Goal: Transaction & Acquisition: Purchase product/service

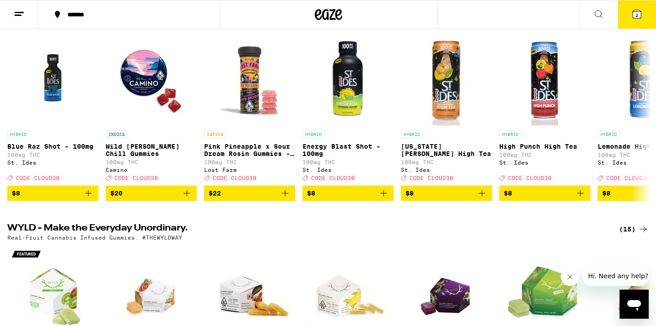
click at [636, 13] on span "2" at bounding box center [636, 14] width 3 height 5
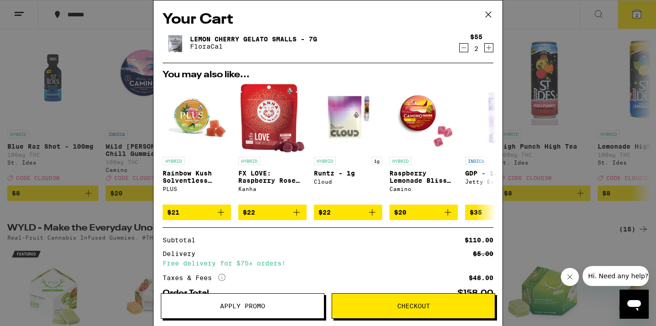
click at [576, 181] on div "Your Cart Lemon Cherry Gelato Smalls - 7g FloraCal $55 2 You may also like... H…" at bounding box center [328, 163] width 656 height 326
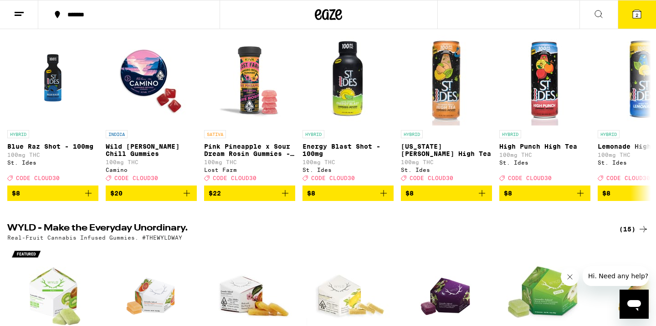
click at [22, 12] on line at bounding box center [19, 12] width 9 height 0
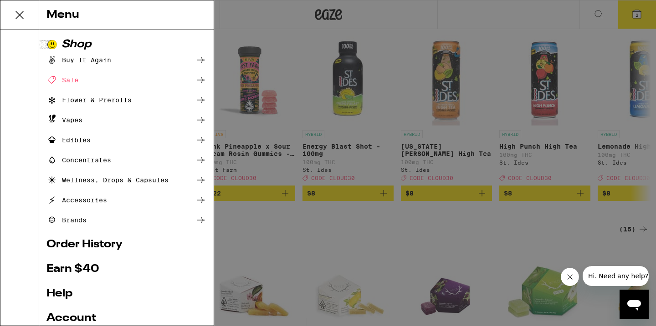
click at [94, 61] on div "Buy It Again" at bounding box center [78, 60] width 65 height 11
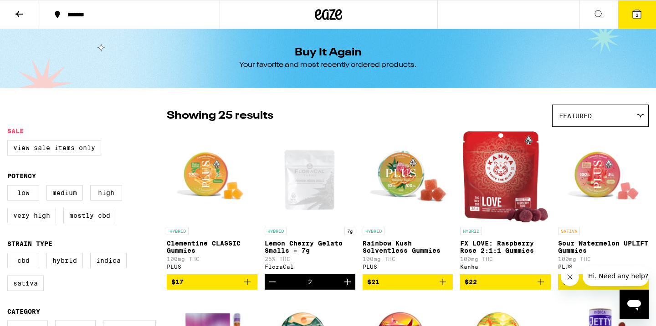
click at [22, 21] on button at bounding box center [19, 14] width 38 height 29
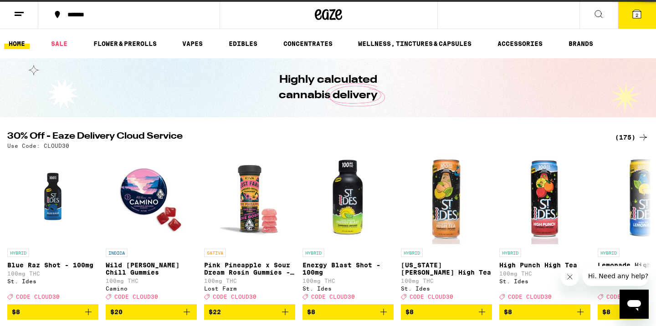
click at [20, 19] on icon at bounding box center [19, 14] width 11 height 11
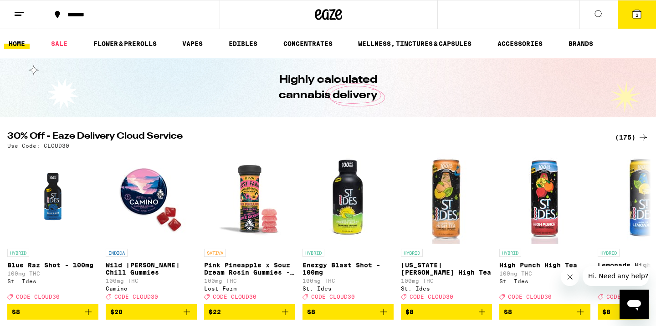
click at [19, 15] on line at bounding box center [18, 15] width 7 height 0
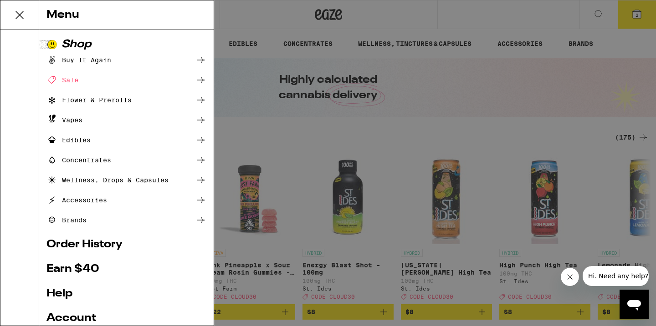
click at [66, 293] on link "Help" at bounding box center [126, 294] width 160 height 11
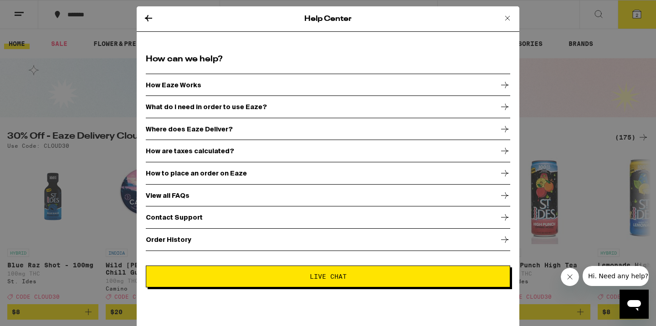
click at [165, 244] on p "Order History" at bounding box center [169, 239] width 46 height 7
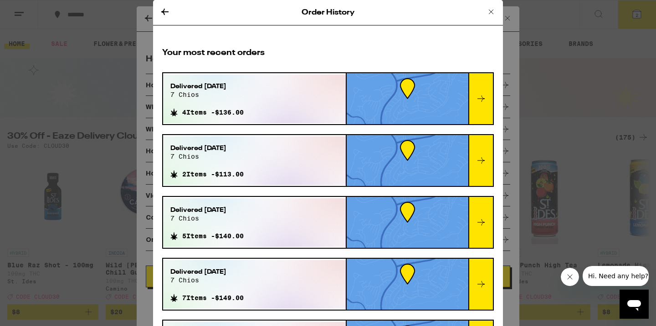
click at [488, 280] on div at bounding box center [480, 284] width 25 height 51
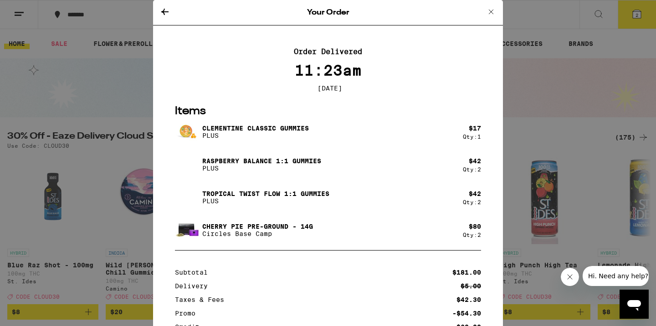
click at [252, 228] on p "Cherry Pie Pre-Ground - 14g" at bounding box center [257, 226] width 111 height 7
drag, startPoint x: 204, startPoint y: 230, endPoint x: 242, endPoint y: 228, distance: 38.8
click at [242, 228] on p "Cherry Pie Pre-Ground - 14g" at bounding box center [257, 226] width 111 height 7
copy p "Cherry Pie"
click at [114, 118] on div "Your Order Order Delivered 11:23am [DATE] Items Clementine CLASSIC Gummies PLUS…" at bounding box center [328, 163] width 656 height 326
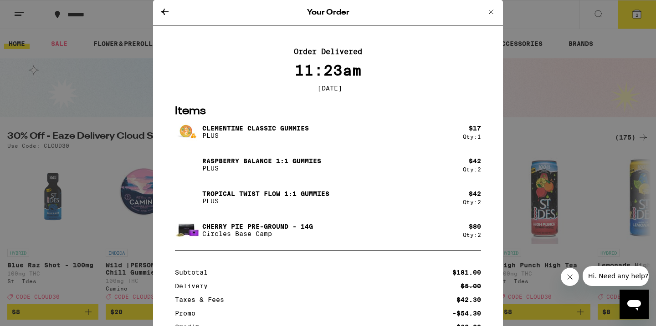
click at [162, 11] on icon at bounding box center [164, 11] width 11 height 11
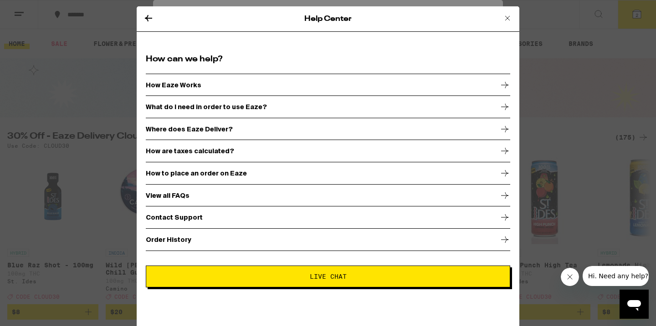
click at [571, 5] on div "Help Center How can we help? How Eaze Works What do I need in order to use Eaze…" at bounding box center [328, 163] width 656 height 326
click at [515, 14] on div "Help Center" at bounding box center [328, 18] width 382 height 25
click at [511, 15] on icon at bounding box center [507, 18] width 11 height 11
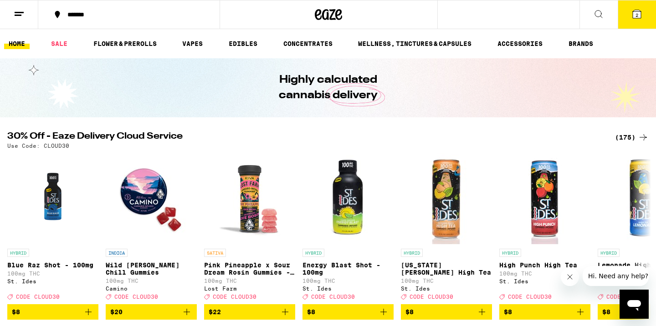
click at [507, 20] on div "Help Center How can we help? How Eaze Works What do I need in order to use Eaze…" at bounding box center [328, 163] width 656 height 326
click at [601, 15] on icon at bounding box center [598, 14] width 11 height 11
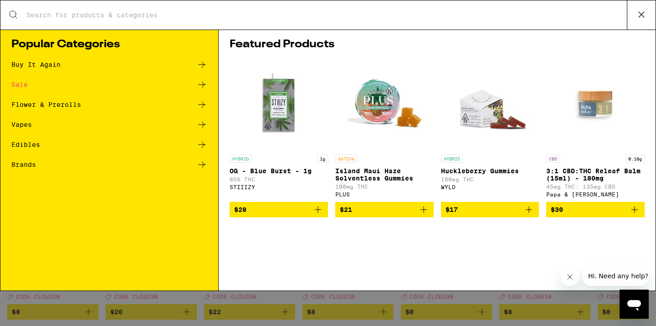
click at [203, 15] on input "Search for Products" at bounding box center [326, 15] width 601 height 8
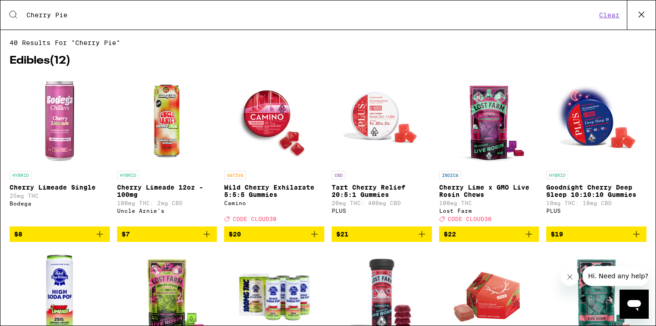
type input "Cherry Pie"
click at [62, 151] on img "Open page for Cherry Limeade Single from Bodega" at bounding box center [59, 121] width 91 height 91
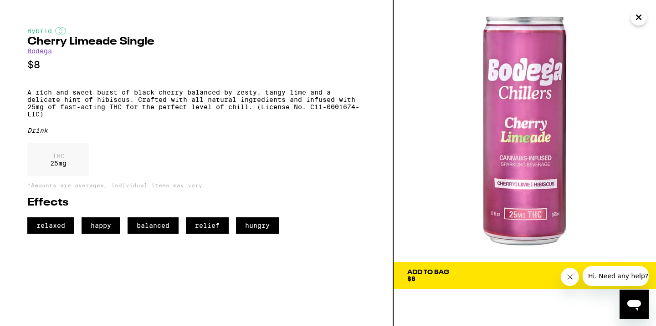
click at [641, 21] on icon "Close" at bounding box center [638, 17] width 11 height 14
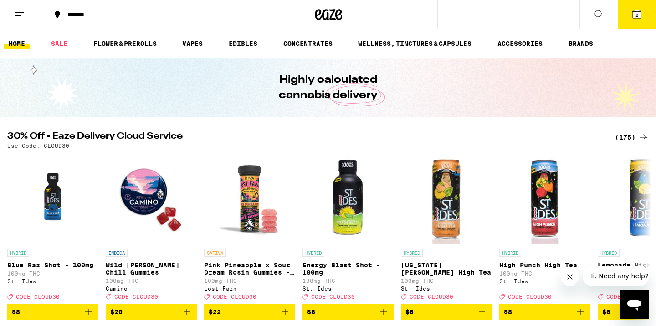
click at [613, 19] on button at bounding box center [598, 14] width 38 height 29
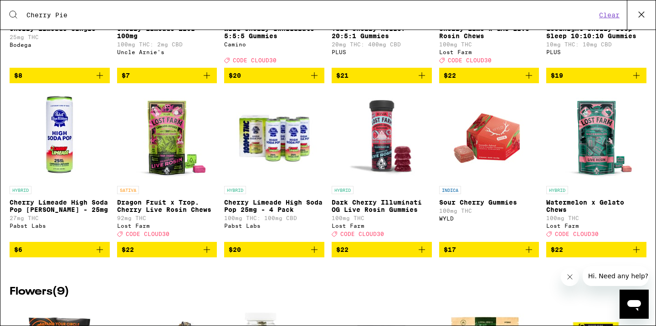
scroll to position [157, 0]
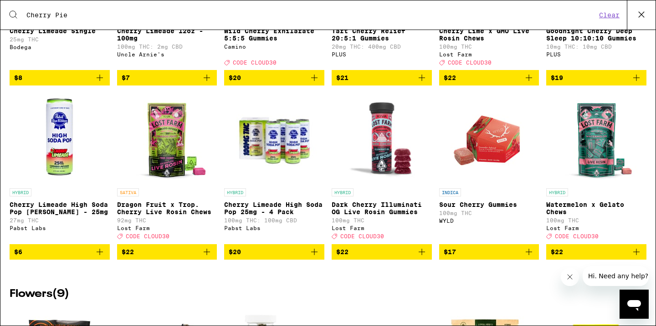
click at [609, 141] on img "Open page for Watermelon x Gelato Chews from Lost Farm" at bounding box center [595, 138] width 91 height 91
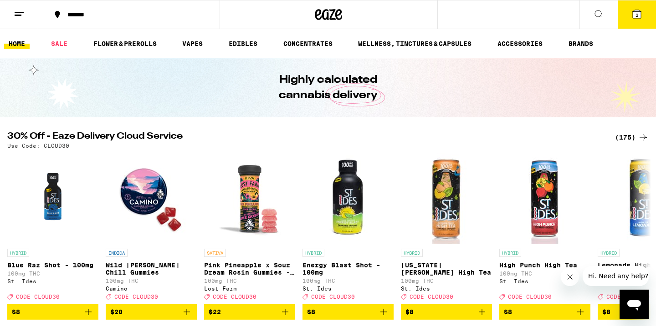
scroll to position [157, 0]
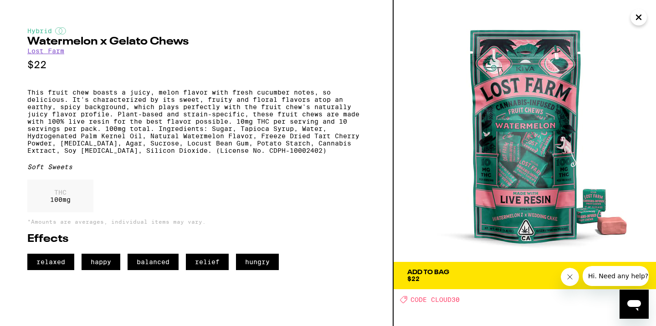
click at [562, 279] on button "Close message from company" at bounding box center [569, 277] width 18 height 18
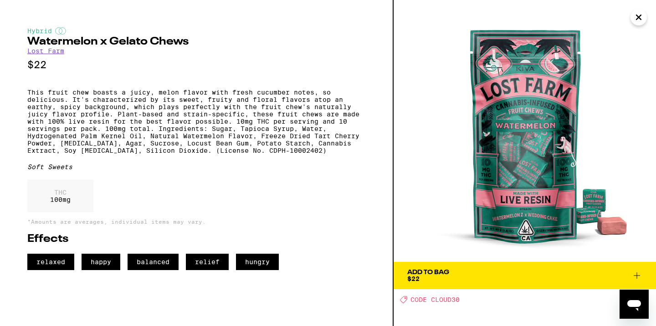
click at [535, 284] on button "Add To Bag $22" at bounding box center [524, 275] width 262 height 27
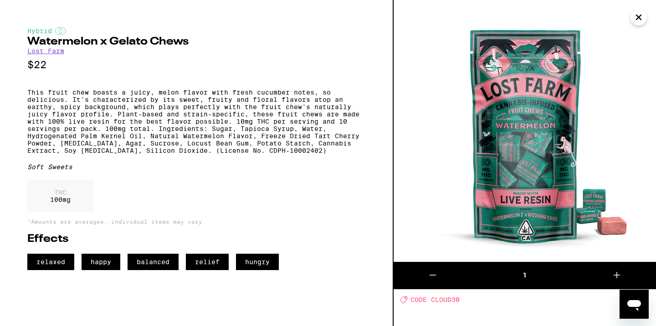
click at [636, 18] on icon "Close" at bounding box center [638, 17] width 11 height 14
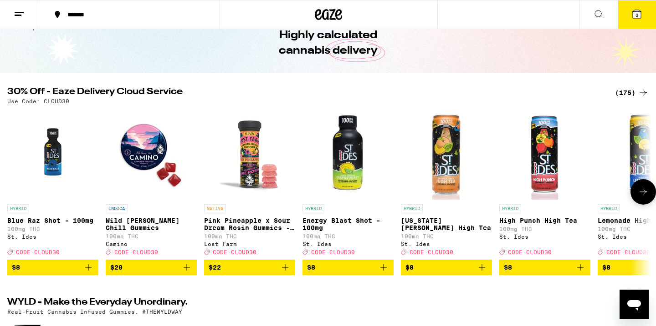
scroll to position [36, 0]
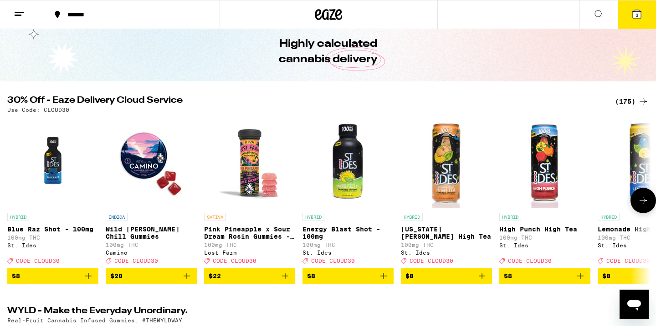
click at [647, 206] on icon at bounding box center [642, 200] width 11 height 11
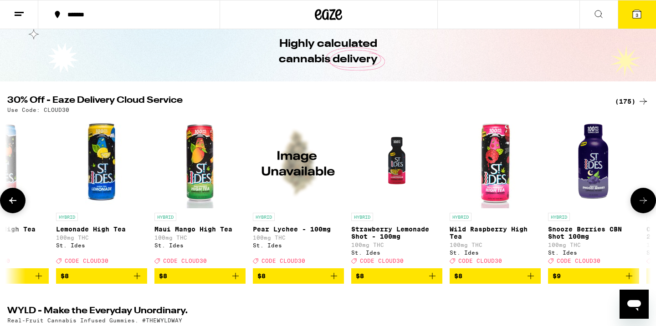
scroll to position [0, 542]
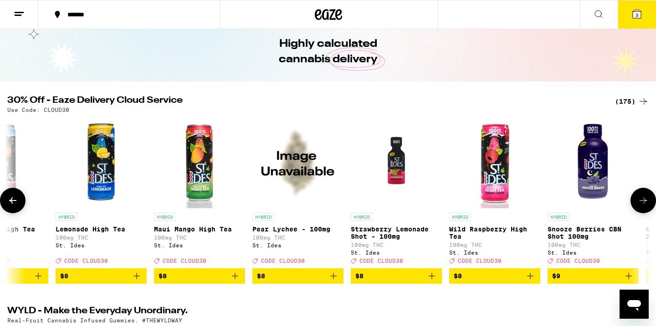
click at [647, 206] on icon at bounding box center [642, 200] width 11 height 11
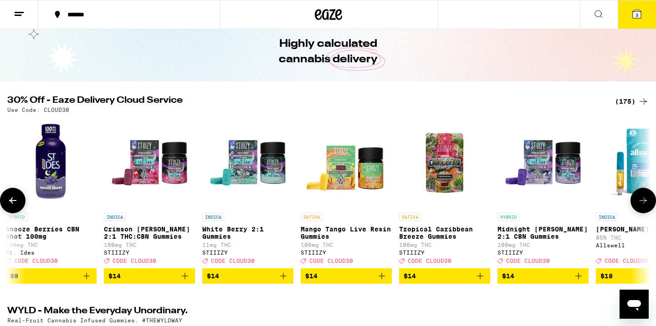
click at [647, 206] on icon at bounding box center [642, 200] width 11 height 11
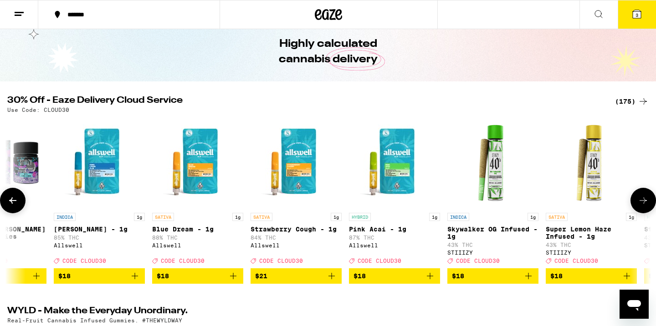
click at [647, 206] on icon at bounding box center [642, 200] width 11 height 11
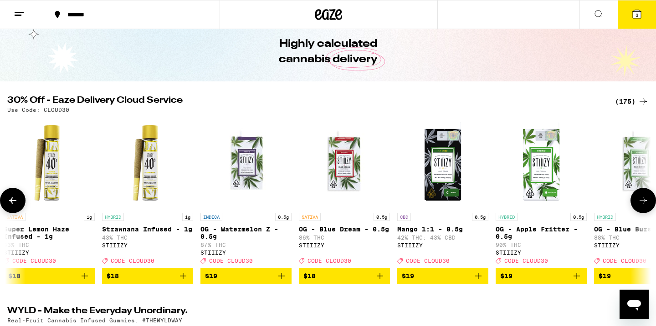
click at [647, 206] on icon at bounding box center [642, 200] width 11 height 11
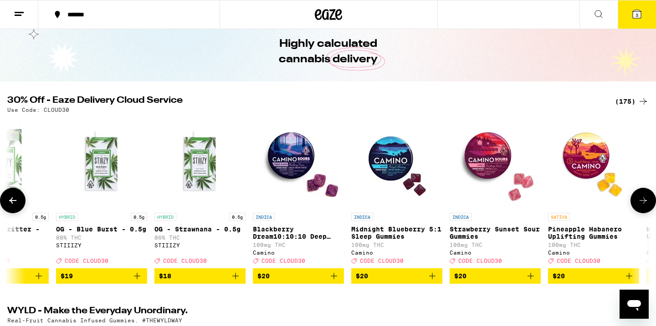
scroll to position [0, 2709]
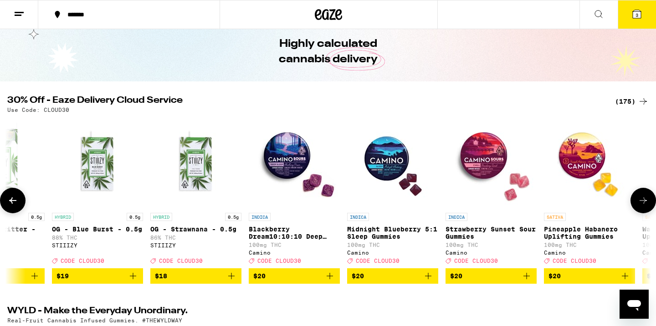
click at [647, 206] on icon at bounding box center [642, 200] width 11 height 11
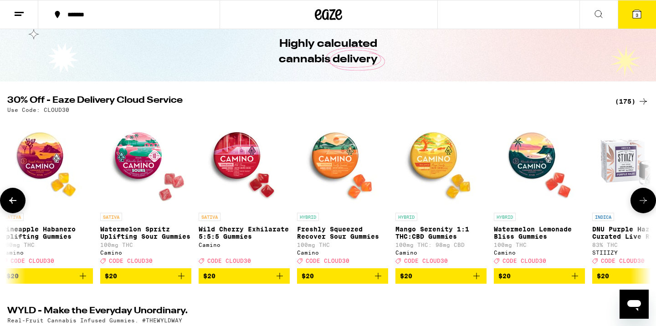
click at [647, 206] on icon at bounding box center [642, 200] width 11 height 11
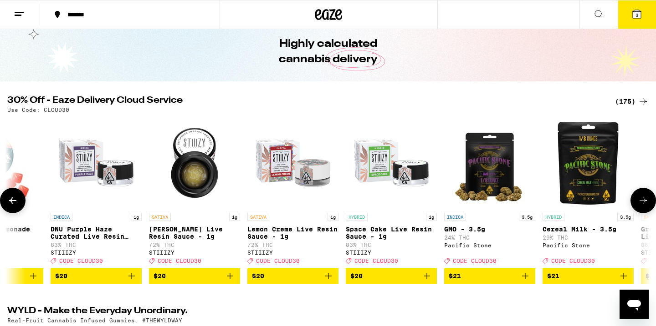
scroll to position [0, 3792]
click at [647, 206] on icon at bounding box center [642, 200] width 11 height 11
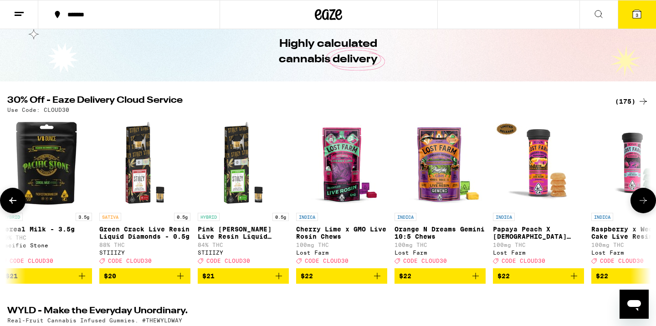
scroll to position [0, 4334]
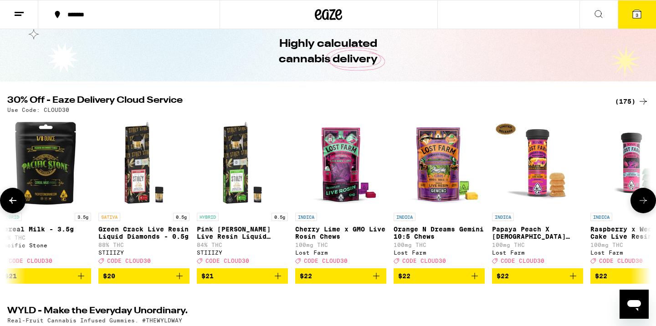
click at [647, 206] on icon at bounding box center [642, 200] width 11 height 11
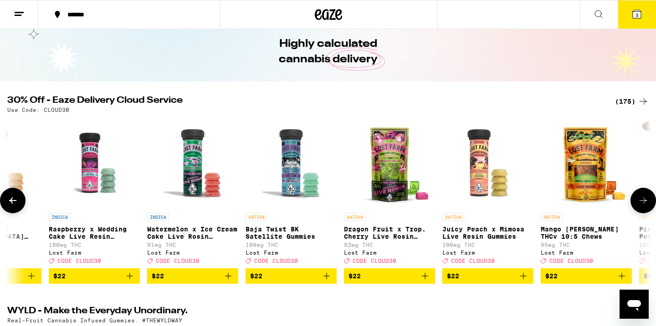
scroll to position [0, 4876]
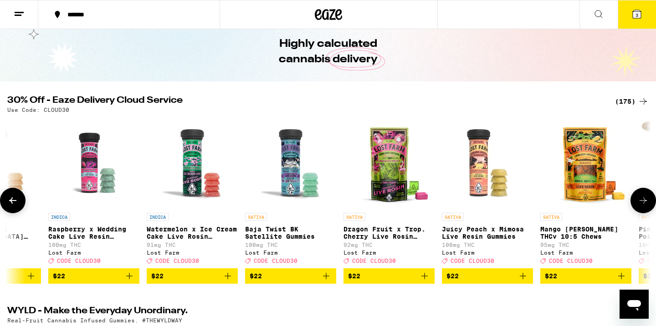
click at [386, 233] on p "Dragon Fruit x Trop. Cherry Live Rosin Chews" at bounding box center [388, 233] width 91 height 15
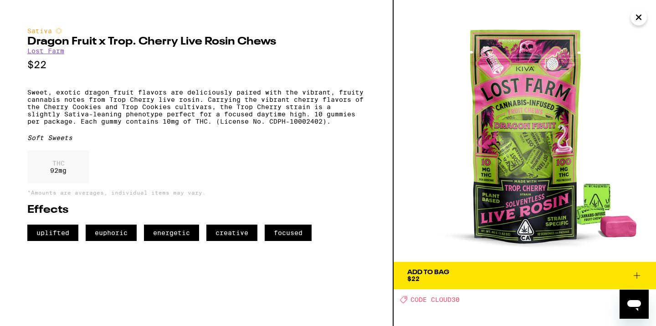
click at [475, 276] on span "Add To Bag $22" at bounding box center [524, 276] width 235 height 13
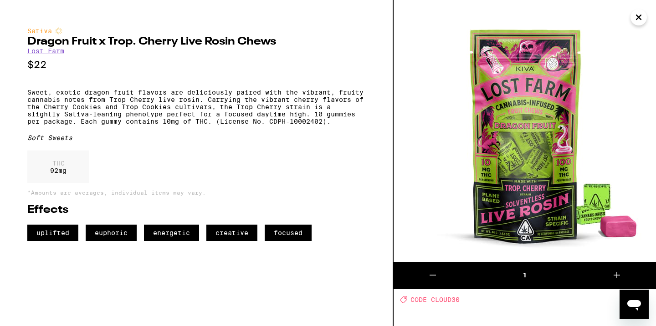
click at [637, 23] on icon "Close" at bounding box center [638, 17] width 11 height 14
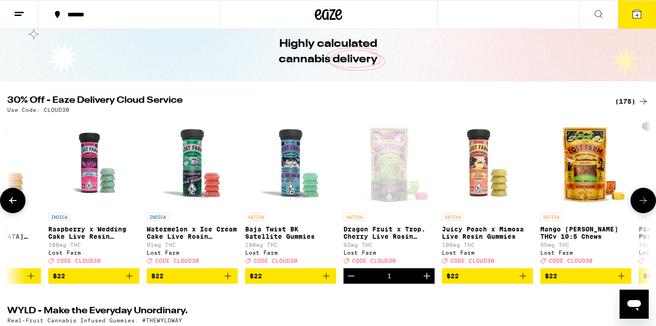
click at [642, 206] on icon at bounding box center [642, 200] width 11 height 11
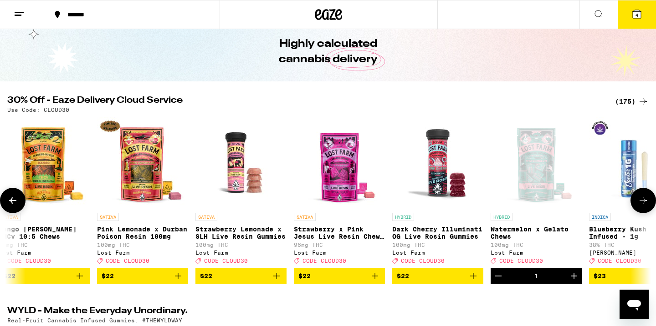
scroll to position [0, 5418]
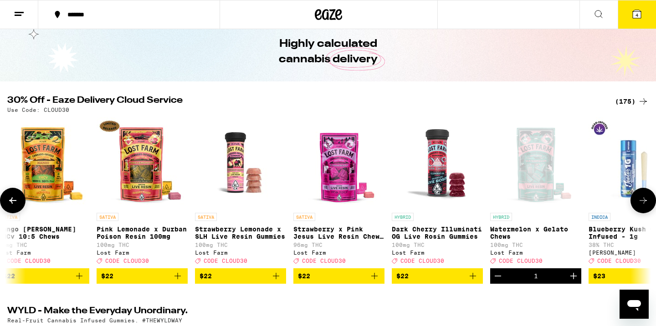
click at [642, 206] on icon at bounding box center [642, 200] width 11 height 11
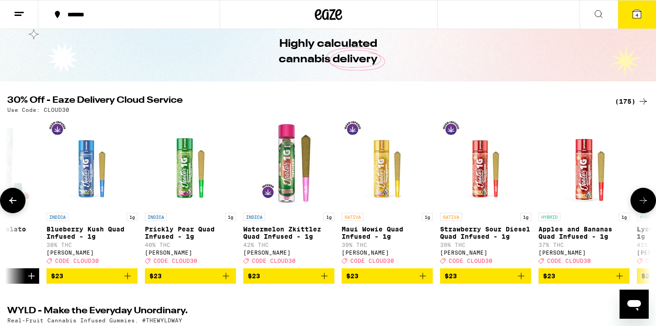
click at [642, 206] on icon at bounding box center [642, 200] width 11 height 11
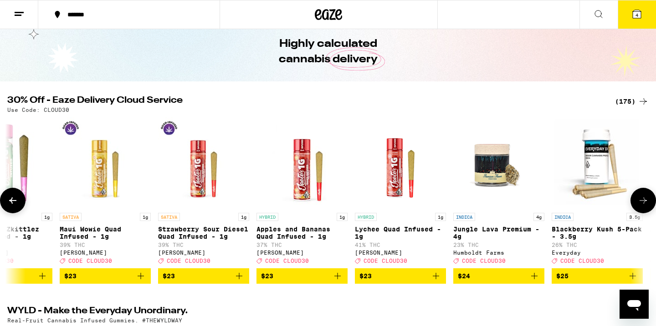
click at [642, 206] on icon at bounding box center [642, 200] width 11 height 11
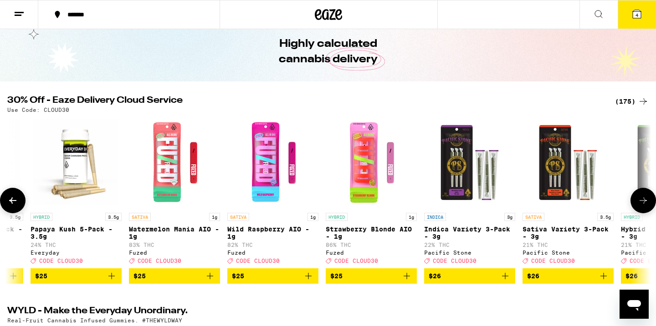
click at [642, 206] on icon at bounding box center [642, 200] width 11 height 11
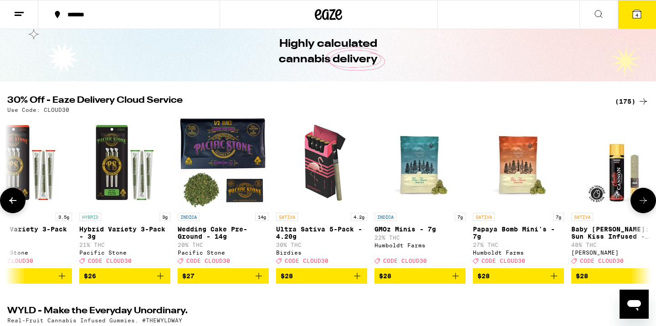
scroll to position [0, 7501]
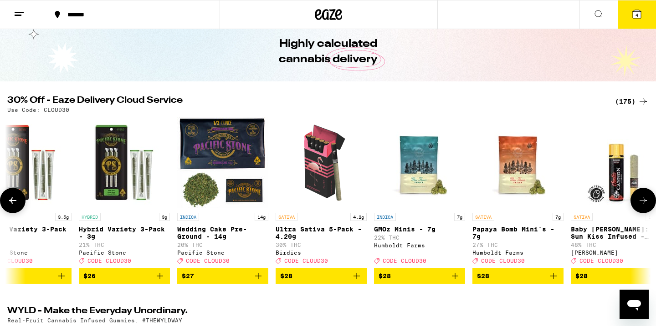
click at [210, 144] on img "Open page for Wedding Cake Pre-Ground - 14g from Pacific Stone" at bounding box center [222, 162] width 91 height 91
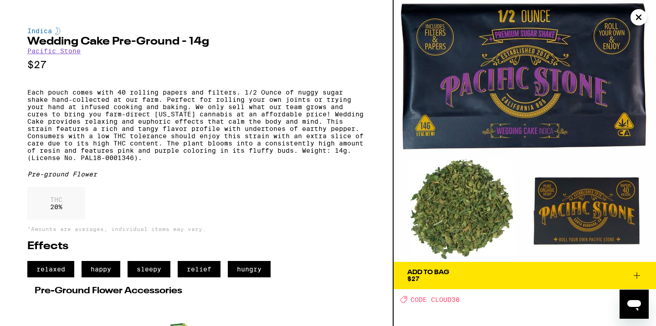
click at [76, 55] on link "Pacific Stone" at bounding box center [53, 50] width 53 height 7
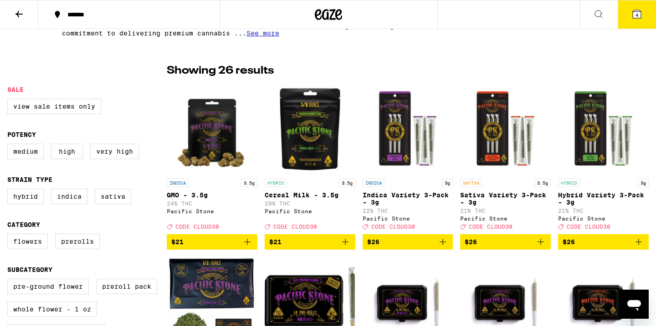
scroll to position [210, 0]
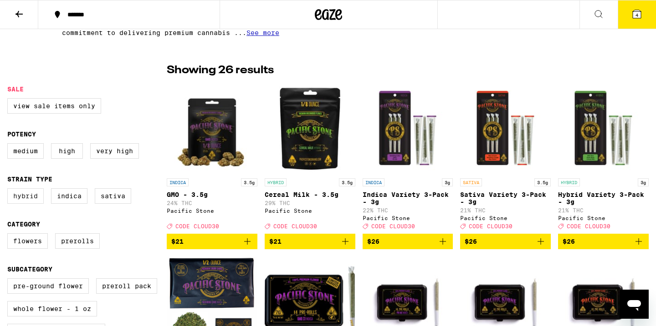
click at [34, 200] on label "Hybrid" at bounding box center [25, 195] width 36 height 15
click at [10, 190] on input "Hybrid" at bounding box center [9, 190] width 0 height 0
checkbox input "true"
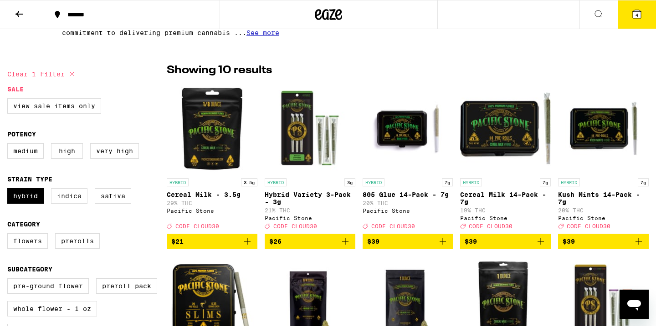
click at [75, 204] on label "Indica" at bounding box center [69, 195] width 36 height 15
click at [10, 190] on input "Indica" at bounding box center [9, 190] width 0 height 0
checkbox input "true"
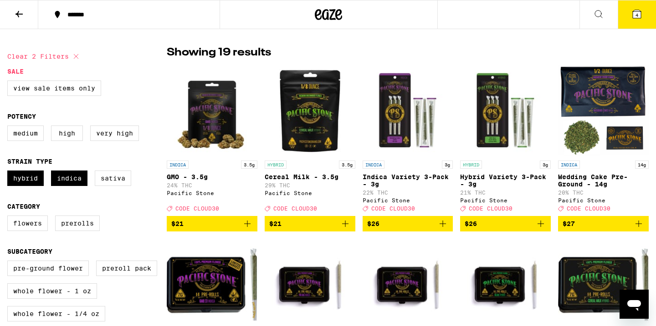
scroll to position [229, 0]
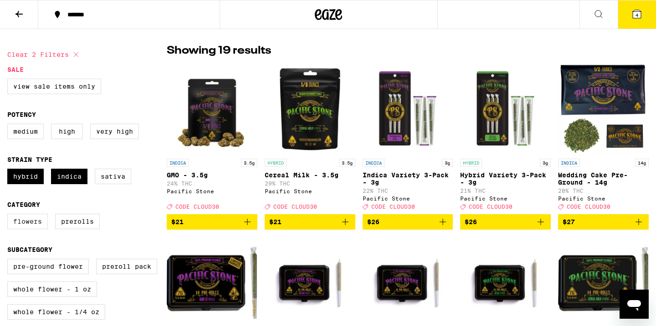
click at [29, 229] on label "Flowers" at bounding box center [27, 221] width 41 height 15
click at [10, 216] on input "Flowers" at bounding box center [9, 215] width 0 height 0
checkbox input "true"
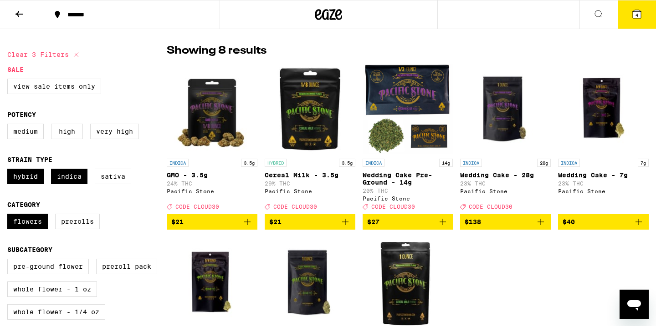
scroll to position [229, 0]
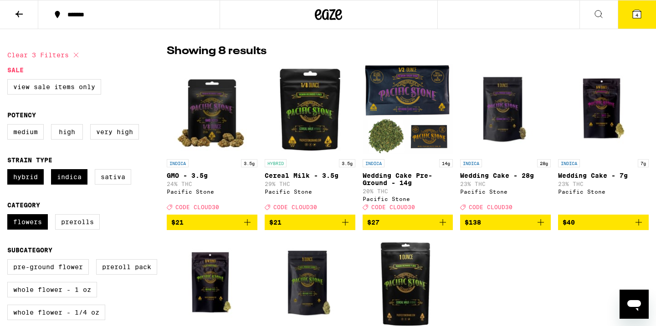
click at [513, 273] on div "INDICA 3.5g GMO - 3.5g 24% THC Pacific Stone Deal Created with Sketch. CODE CLO…" at bounding box center [408, 226] width 482 height 325
click at [24, 177] on label "Hybrid" at bounding box center [25, 176] width 36 height 15
click at [10, 171] on input "Hybrid" at bounding box center [9, 171] width 0 height 0
checkbox input "false"
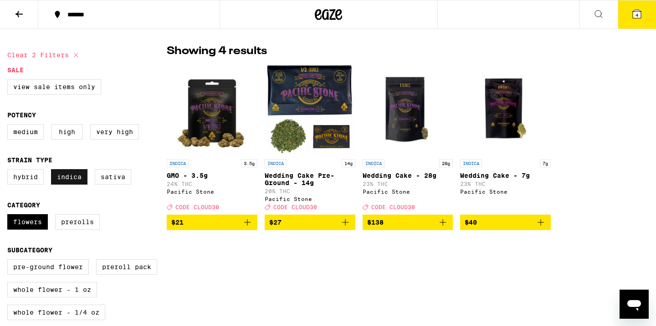
click at [59, 178] on label "Indica" at bounding box center [69, 176] width 36 height 15
click at [10, 171] on input "Indica" at bounding box center [9, 171] width 0 height 0
checkbox input "false"
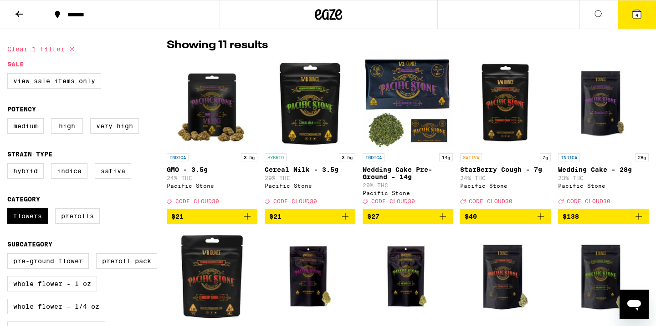
scroll to position [236, 0]
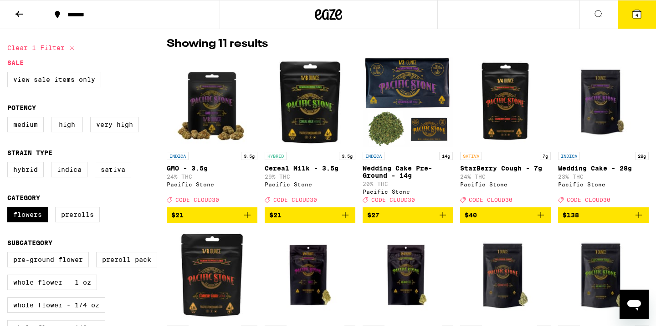
click at [503, 107] on img "Open page for StarBerry Cough - 7g from Pacific Stone" at bounding box center [505, 101] width 91 height 91
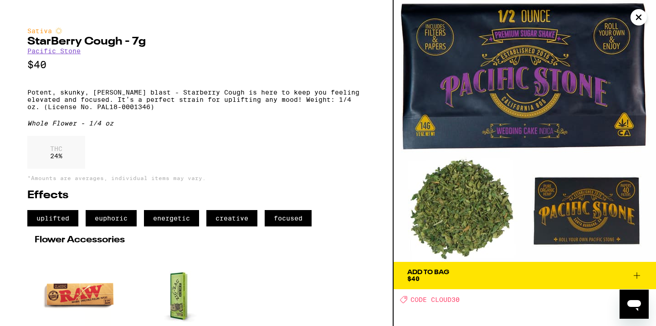
click at [637, 19] on icon "Close" at bounding box center [638, 17] width 5 height 5
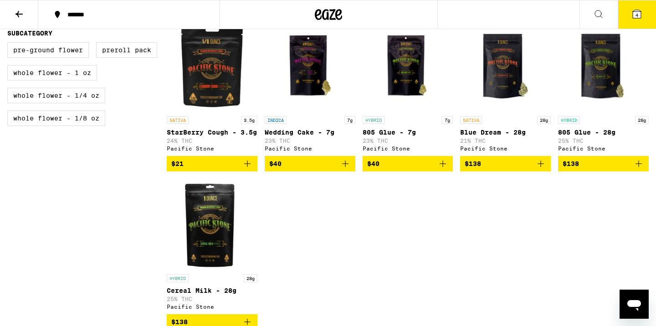
scroll to position [448, 0]
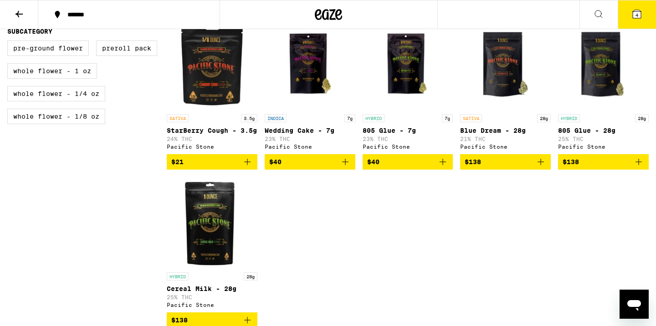
click at [505, 56] on img "Open page for Blue Dream - 28g from Pacific Stone" at bounding box center [505, 64] width 91 height 91
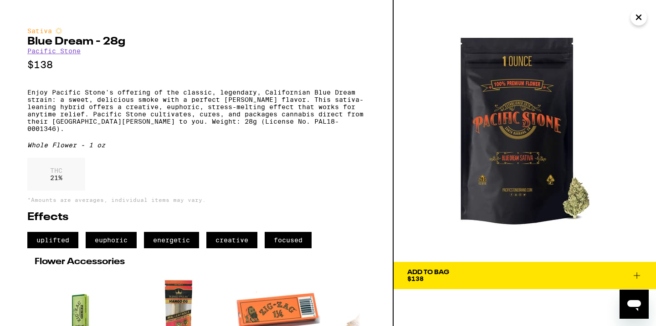
click at [640, 14] on icon "Close" at bounding box center [638, 17] width 11 height 14
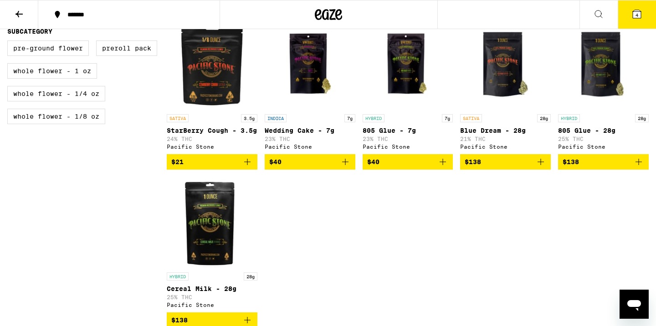
click at [640, 14] on icon at bounding box center [636, 14] width 8 height 8
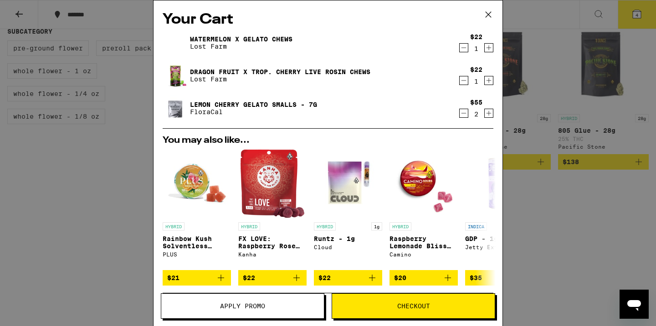
click at [462, 113] on icon "Decrement" at bounding box center [463, 113] width 8 height 11
click at [268, 76] on p "Lost Farm" at bounding box center [280, 79] width 180 height 7
click at [268, 74] on link "Dragon Fruit x Trop. Cherry Live Rosin Chews" at bounding box center [280, 71] width 180 height 7
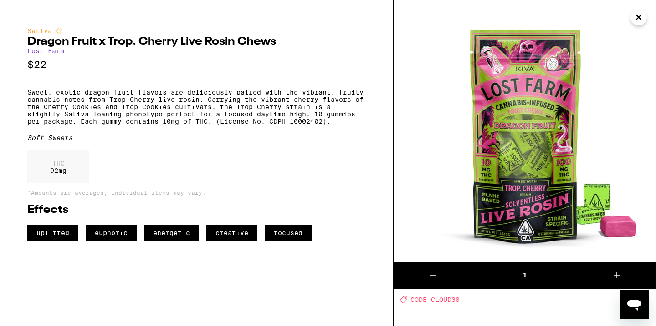
click at [637, 21] on icon "Close" at bounding box center [638, 17] width 11 height 14
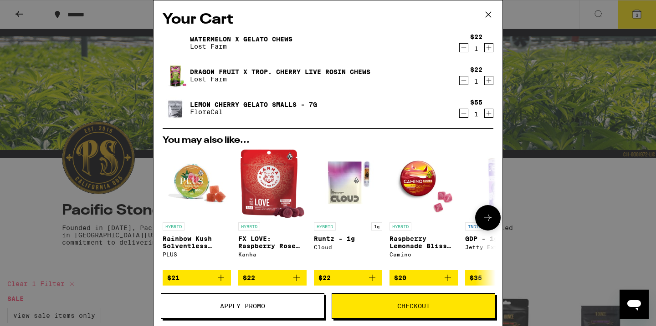
scroll to position [128, 0]
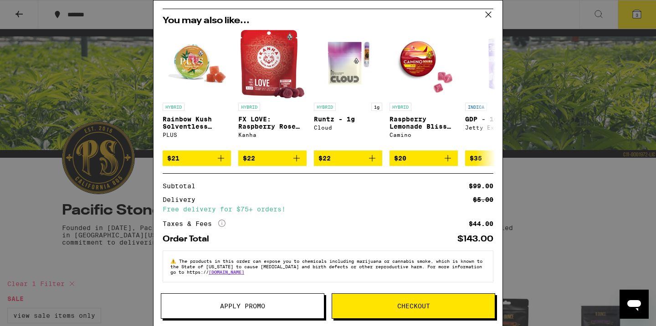
click at [256, 302] on button "Apply Promo" at bounding box center [242, 306] width 163 height 25
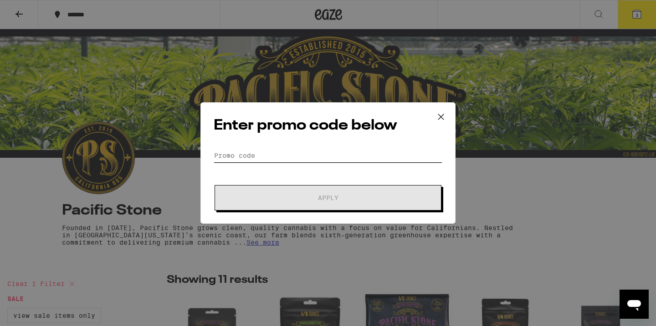
click at [231, 157] on input "Promo Code" at bounding box center [328, 156] width 229 height 14
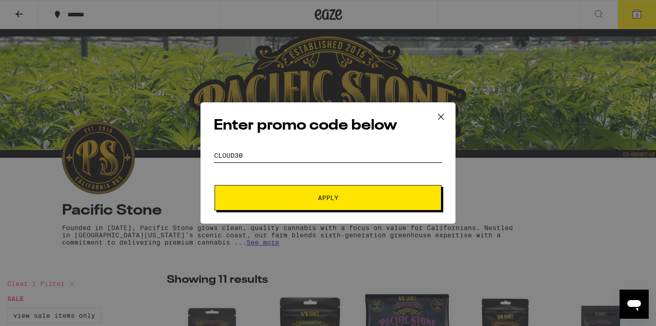
type input "Cloud30"
click at [214, 185] on button "Apply" at bounding box center [327, 197] width 227 height 25
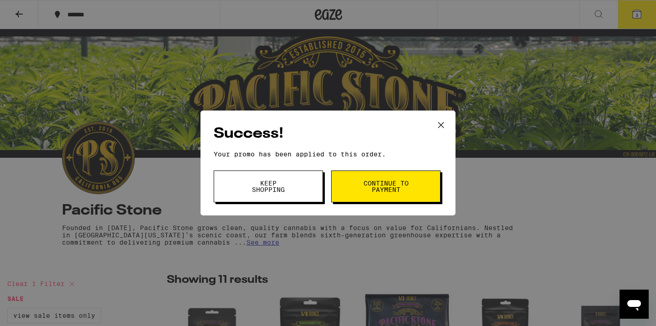
click at [310, 191] on button "Keep Shopping" at bounding box center [268, 187] width 109 height 32
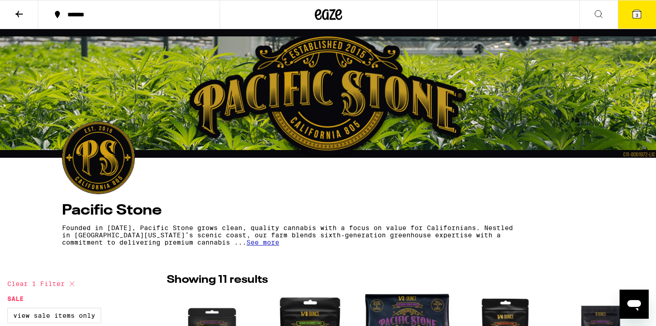
click at [641, 20] on button "3" at bounding box center [636, 14] width 38 height 28
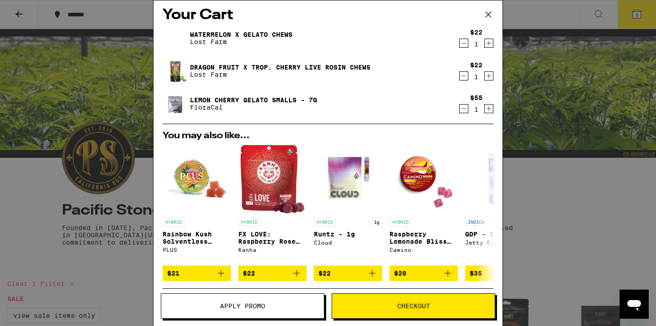
scroll to position [4, 0]
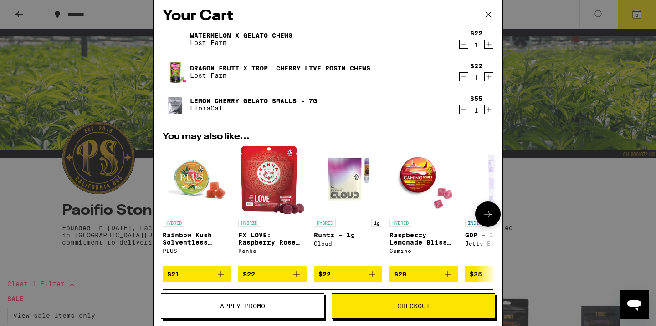
click at [493, 223] on button at bounding box center [487, 214] width 25 height 25
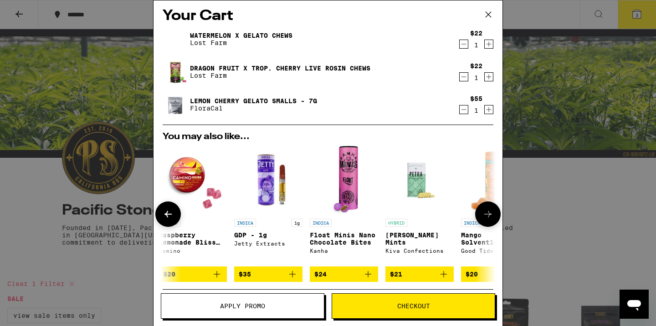
scroll to position [0, 231]
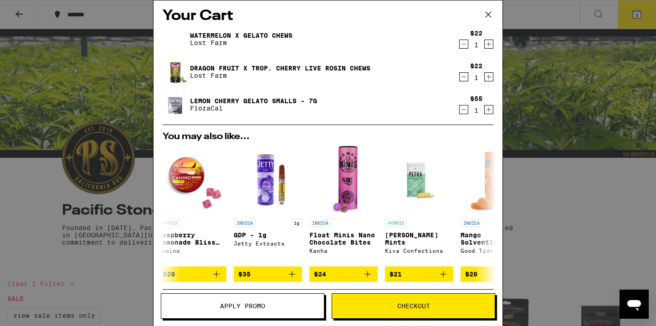
click at [585, 159] on div "Your Cart Watermelon x Gelato Chews Lost Farm $22 1 Dragon Fruit x Trop. Cherry…" at bounding box center [328, 163] width 656 height 326
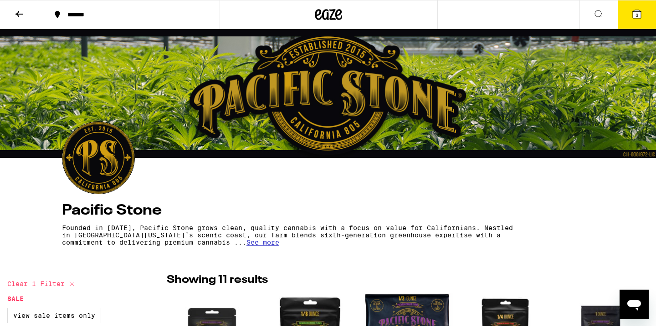
click at [332, 17] on icon at bounding box center [328, 14] width 27 height 16
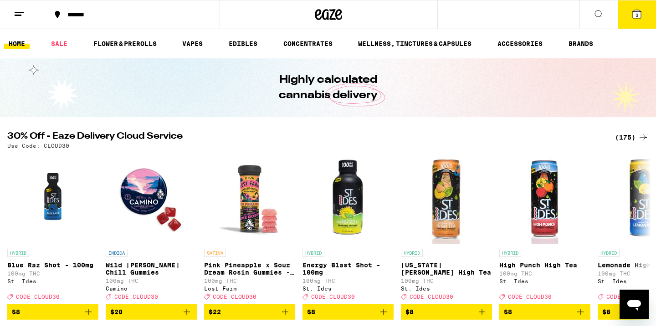
click at [637, 139] on div "(175)" at bounding box center [632, 137] width 34 height 11
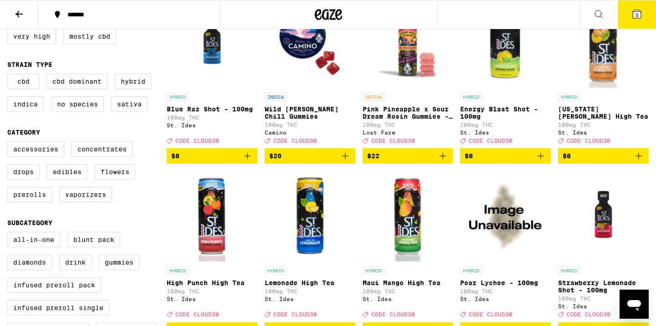
scroll to position [136, 0]
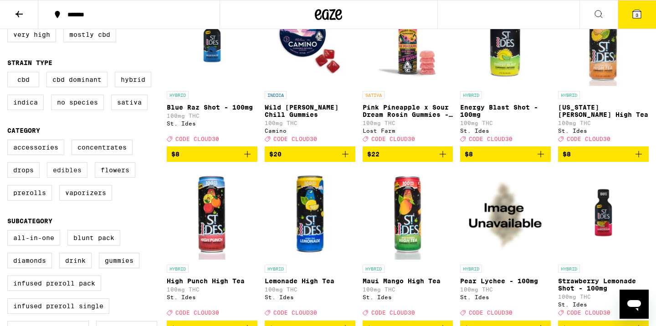
click at [62, 178] on label "Edibles" at bounding box center [67, 170] width 41 height 15
click at [10, 142] on input "Edibles" at bounding box center [9, 141] width 0 height 0
checkbox input "true"
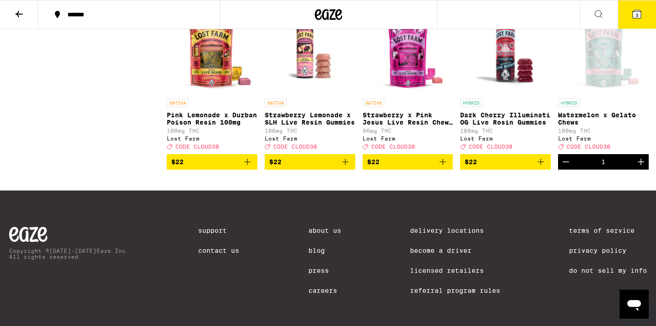
scroll to position [1333, 0]
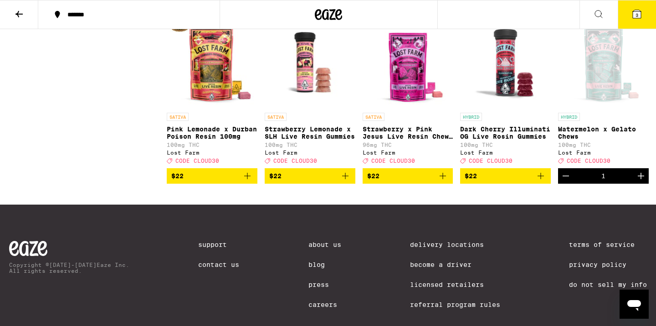
click at [494, 140] on p "Dark Cherry Illuminati OG Live Rosin Gummies" at bounding box center [505, 133] width 91 height 15
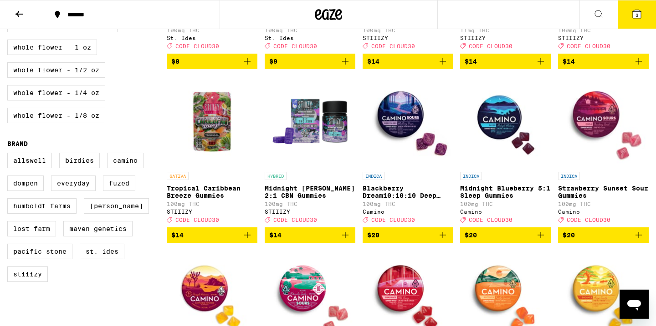
scroll to position [576, 0]
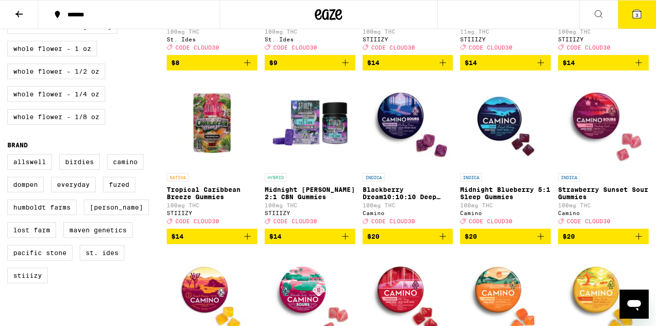
click at [277, 201] on p "Midnight [PERSON_NAME] 2:1 CBN Gummies" at bounding box center [310, 193] width 91 height 15
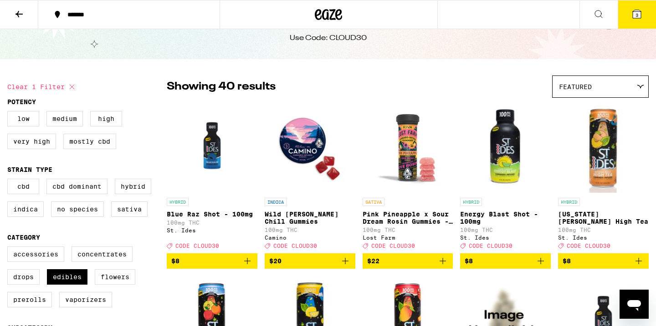
scroll to position [28, 0]
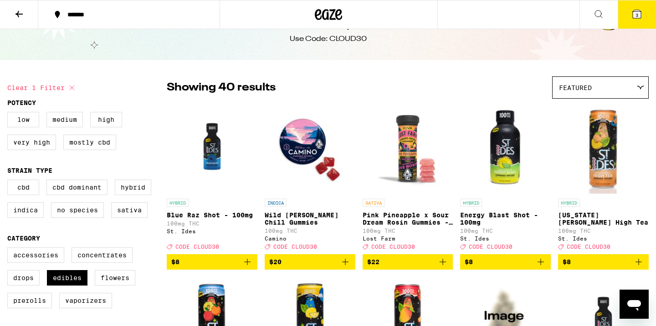
click at [604, 169] on img "Open page for Georgia Peach High Tea from St. Ides" at bounding box center [603, 148] width 91 height 91
click at [641, 19] on icon at bounding box center [636, 14] width 11 height 11
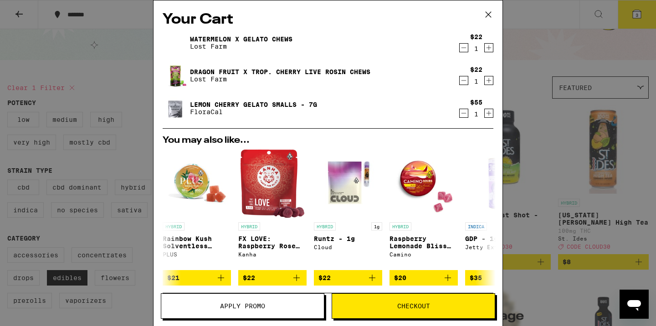
click at [230, 72] on link "Dragon Fruit x Trop. Cherry Live Rosin Chews" at bounding box center [280, 71] width 180 height 7
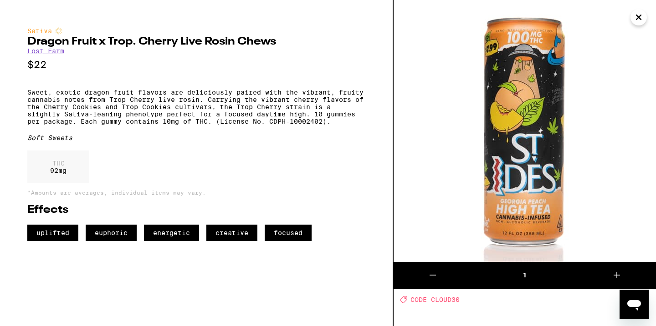
scroll to position [28, 0]
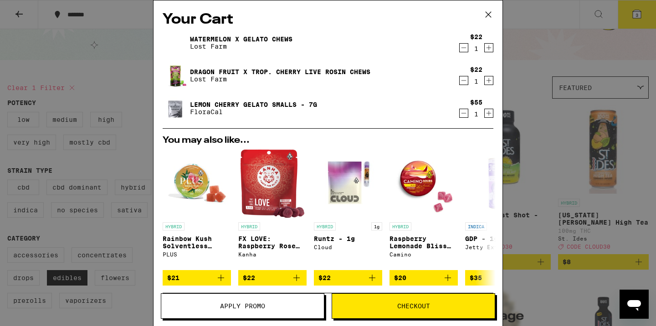
click at [286, 40] on link "Watermelon x Gelato Chews" at bounding box center [241, 39] width 102 height 7
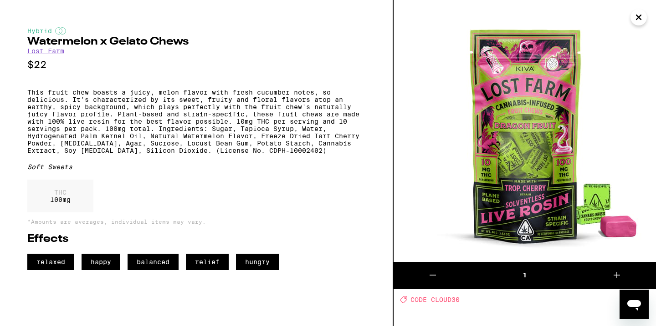
click at [638, 21] on icon "Close" at bounding box center [638, 17] width 11 height 14
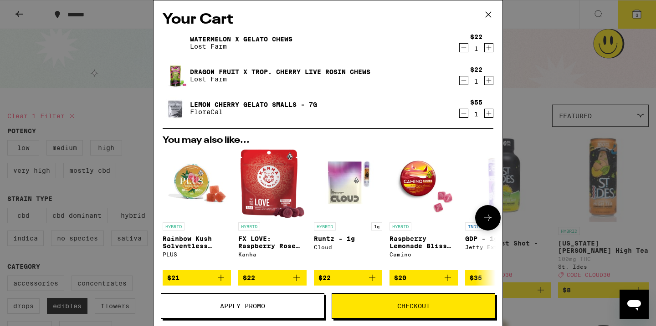
click at [417, 188] on img "Open page for Raspberry Lemonade Bliss Sour Gummies from Camino" at bounding box center [423, 184] width 68 height 68
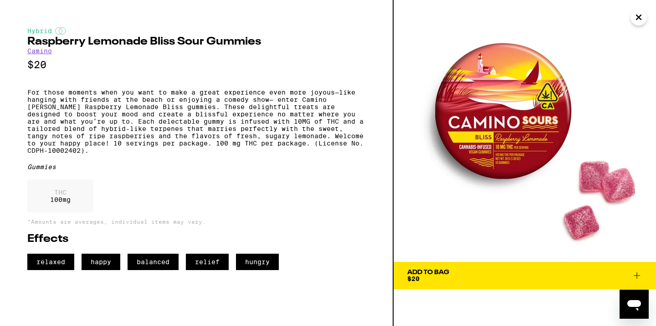
click at [644, 20] on icon "Close" at bounding box center [638, 17] width 11 height 14
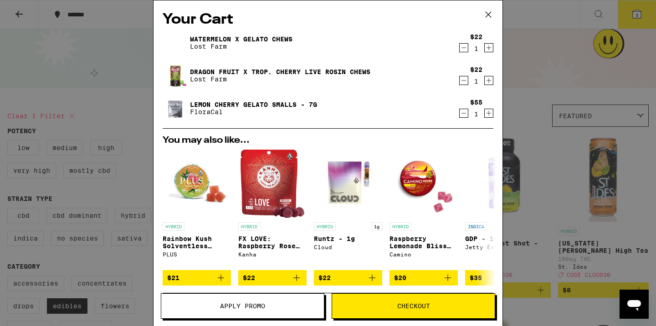
click at [237, 39] on link "Watermelon x Gelato Chews" at bounding box center [241, 39] width 102 height 7
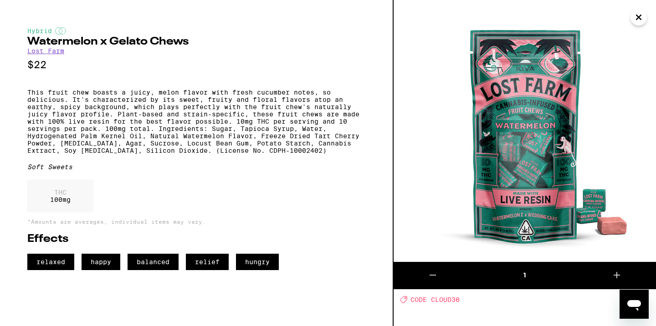
click at [639, 17] on icon "Close" at bounding box center [638, 17] width 5 height 5
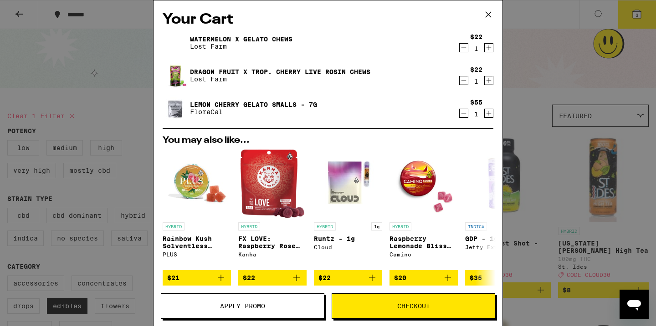
click at [239, 38] on link "Watermelon x Gelato Chews" at bounding box center [241, 39] width 102 height 7
click at [224, 69] on link "Dragon Fruit x Trop. Cherry Live Rosin Chews" at bounding box center [280, 71] width 180 height 7
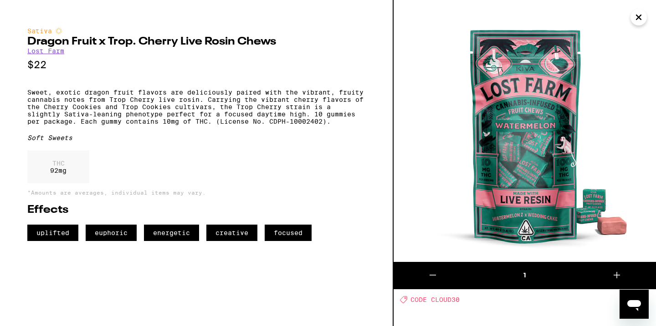
click at [641, 17] on icon "Close" at bounding box center [638, 17] width 11 height 14
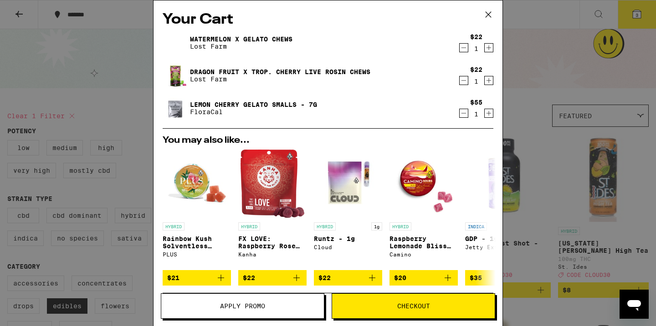
click at [466, 82] on icon "Decrement" at bounding box center [463, 80] width 8 height 11
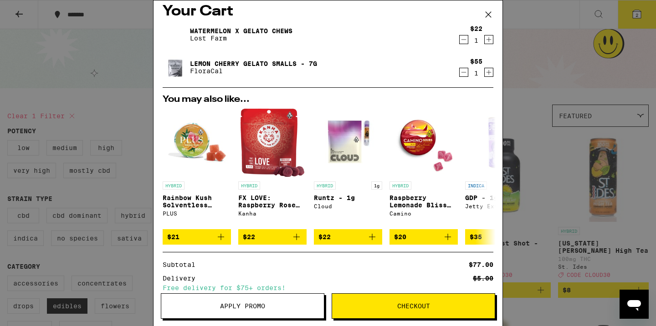
scroll to position [109, 0]
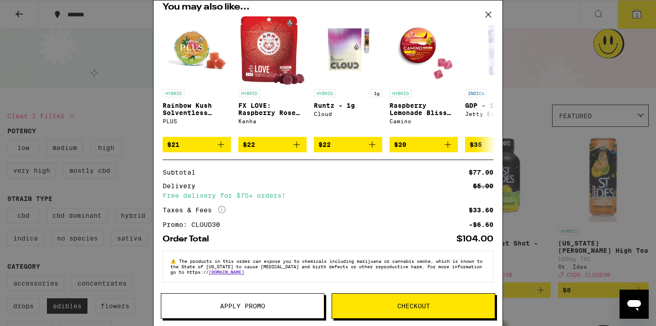
click at [420, 306] on span "Checkout" at bounding box center [413, 306] width 33 height 6
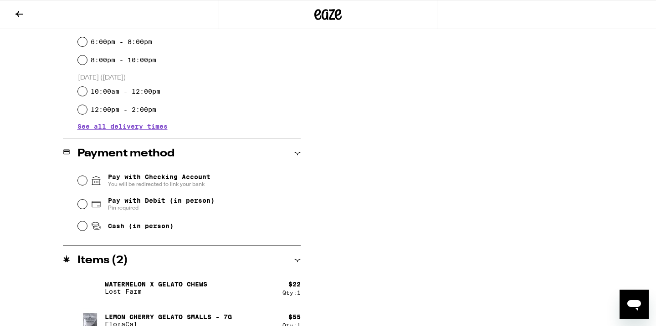
scroll to position [299, 0]
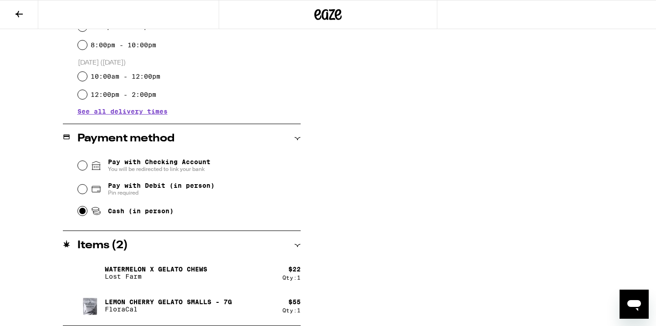
click at [86, 215] on input "Cash (in person)" at bounding box center [82, 211] width 9 height 9
radio input "true"
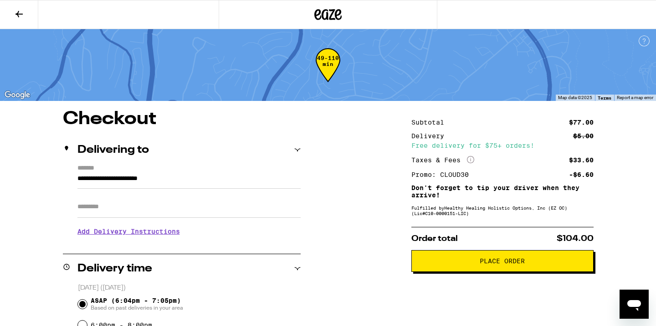
click at [497, 265] on span "Place Order" at bounding box center [501, 261] width 45 height 6
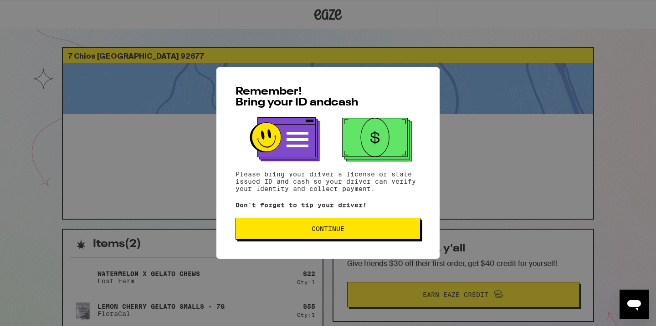
click at [364, 230] on span "Continue" at bounding box center [327, 229] width 169 height 6
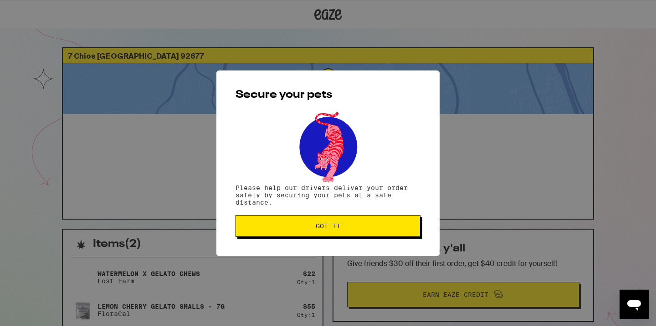
click at [364, 229] on span "Got it" at bounding box center [327, 226] width 169 height 6
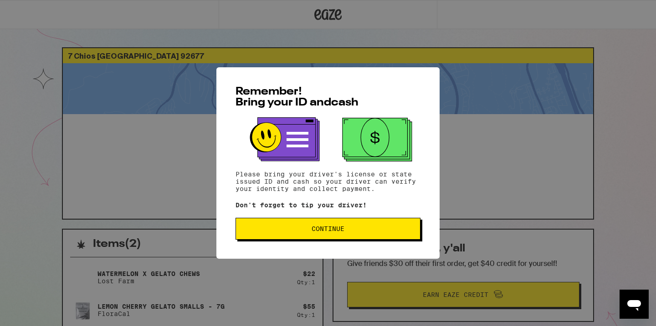
click at [279, 238] on button "Continue" at bounding box center [327, 229] width 185 height 22
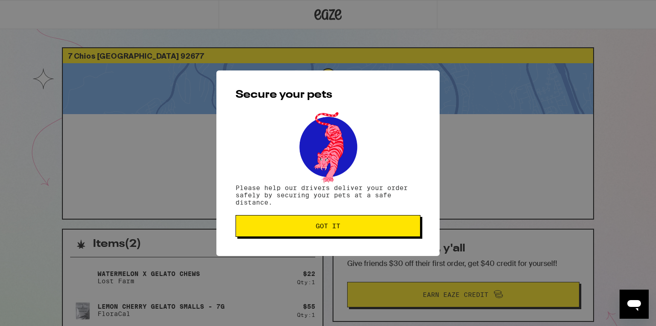
click at [279, 237] on button "Got it" at bounding box center [327, 226] width 185 height 22
